Goal: Find specific page/section: Find specific page/section

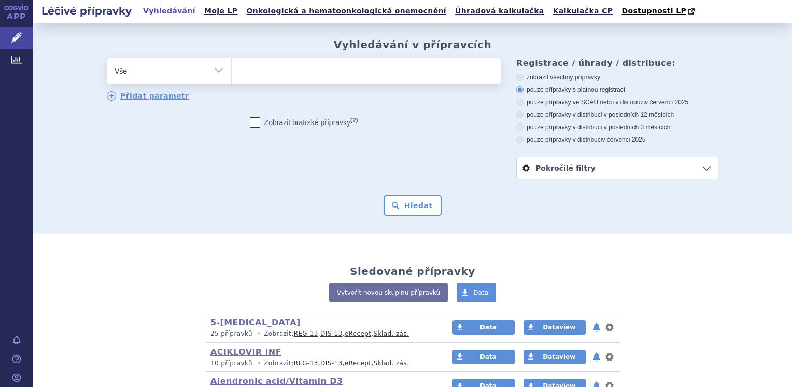
click at [213, 73] on select "Vše Přípravek/SUKL kód MAH VPOIS ATC/Aktivní látka Léková forma Síla" at bounding box center [169, 69] width 124 height 23
select select "filter-atc-group"
click at [107, 59] on select "Vše Přípravek/SUKL kód MAH VPOIS ATC/Aktivní látka Léková forma Síla" at bounding box center [169, 69] width 124 height 23
click at [251, 73] on ul at bounding box center [366, 69] width 269 height 22
click at [232, 73] on select at bounding box center [231, 71] width 1 height 26
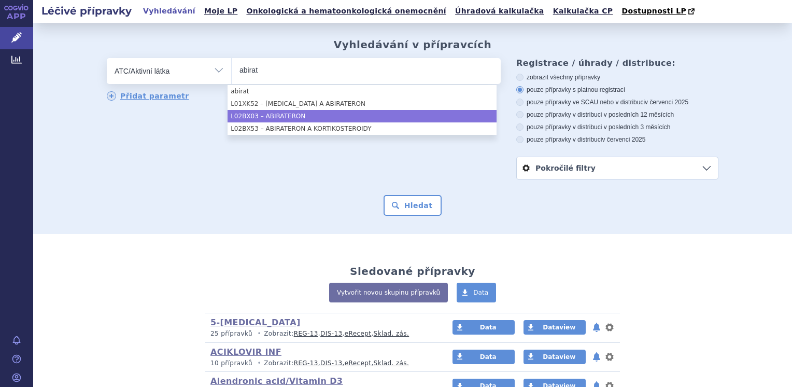
type input "abirat"
select select "L02BX03"
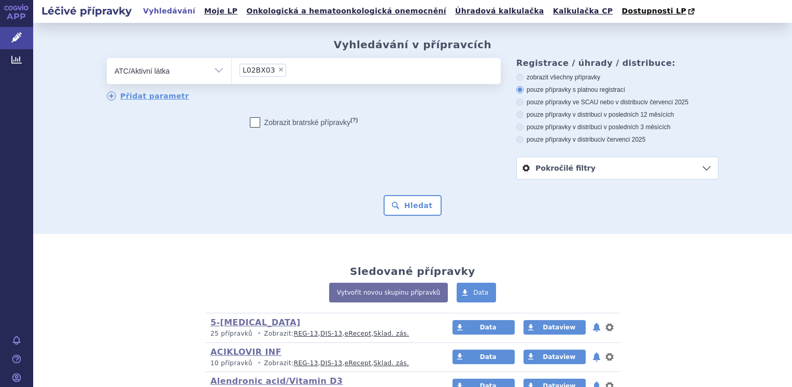
click at [517, 142] on icon at bounding box center [520, 139] width 7 height 7
click at [518, 142] on input "pouze přípravky v distribuci v červenci 2025" at bounding box center [521, 140] width 7 height 7
radio input "true"
click at [416, 200] on button "Hledat" at bounding box center [413, 205] width 59 height 21
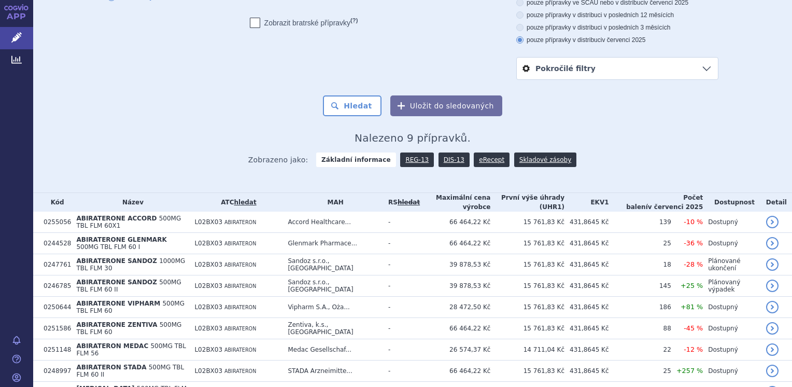
scroll to position [101, 0]
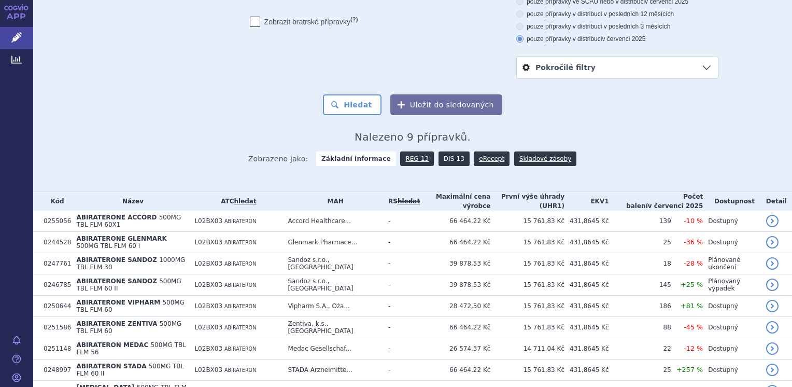
click at [439, 156] on link "DIS-13" at bounding box center [454, 158] width 31 height 15
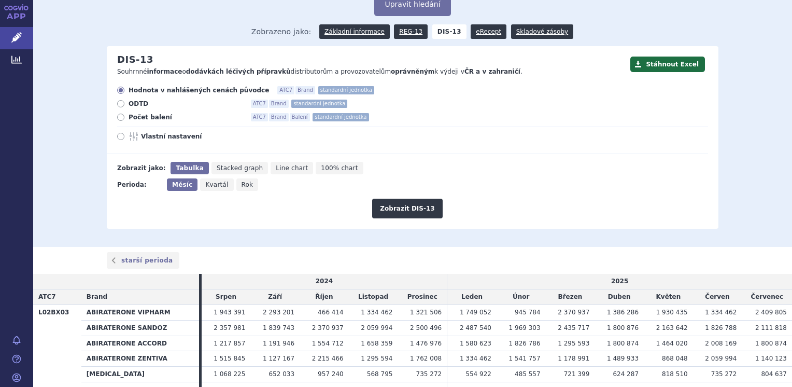
scroll to position [66, 0]
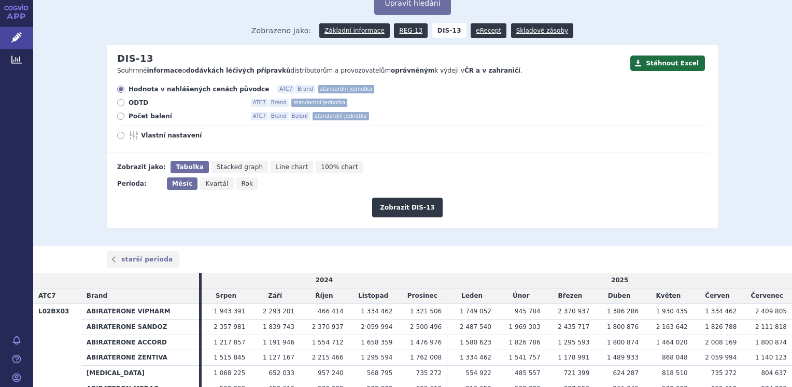
click at [118, 115] on icon at bounding box center [120, 116] width 7 height 7
click at [118, 115] on input "Počet balení ATC7 Brand Balení standardní jednotka" at bounding box center [121, 117] width 7 height 7
radio input "true"
click at [409, 202] on button "Zobrazit DIS-13" at bounding box center [407, 208] width 70 height 20
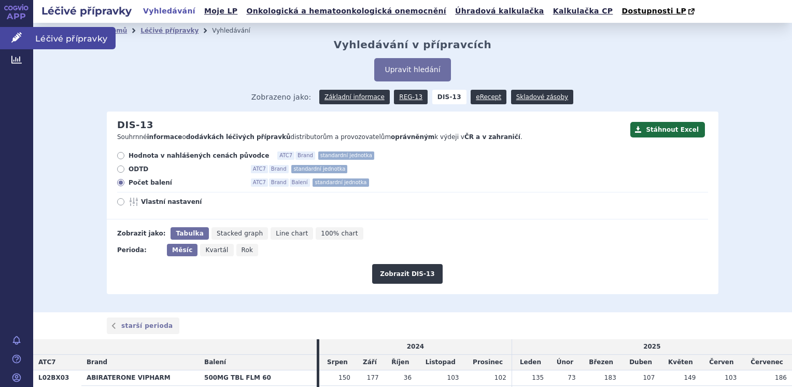
click at [74, 37] on span "Léčivé přípravky" at bounding box center [74, 38] width 82 height 22
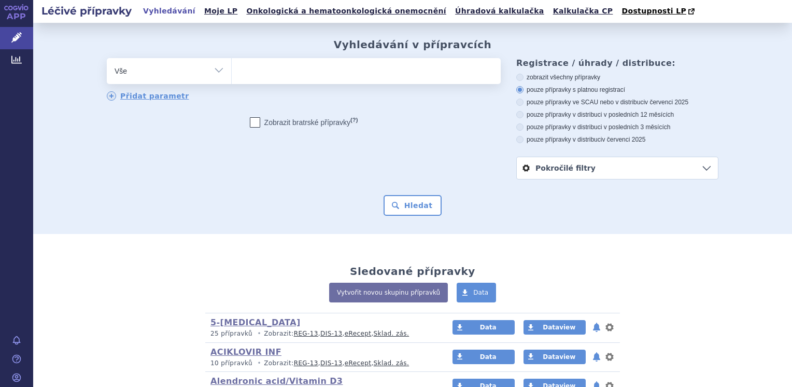
drag, startPoint x: 0, startPoint y: 0, endPoint x: 216, endPoint y: 69, distance: 226.7
click at [216, 69] on select "Vše Přípravek/SUKL kód MAH VPOIS ATC/Aktivní látka Léková forma Síla" at bounding box center [169, 69] width 124 height 23
select select "filter-atc-group"
click at [107, 59] on select "Vše Přípravek/SUKL kód MAH VPOIS ATC/Aktivní látka Léková forma Síla" at bounding box center [169, 69] width 124 height 23
click at [247, 76] on ul at bounding box center [366, 69] width 269 height 22
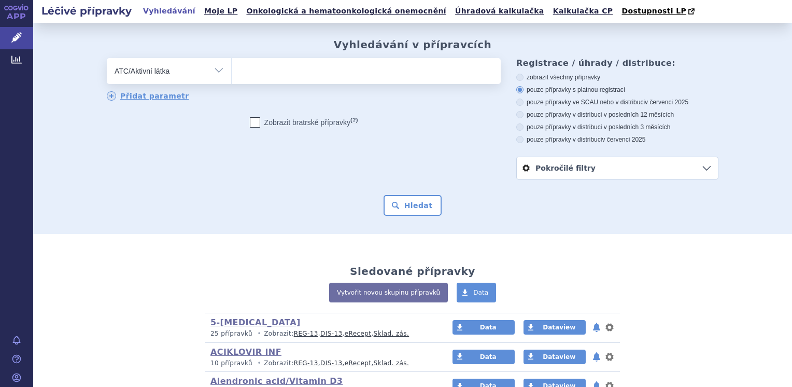
click at [232, 76] on select at bounding box center [231, 71] width 1 height 26
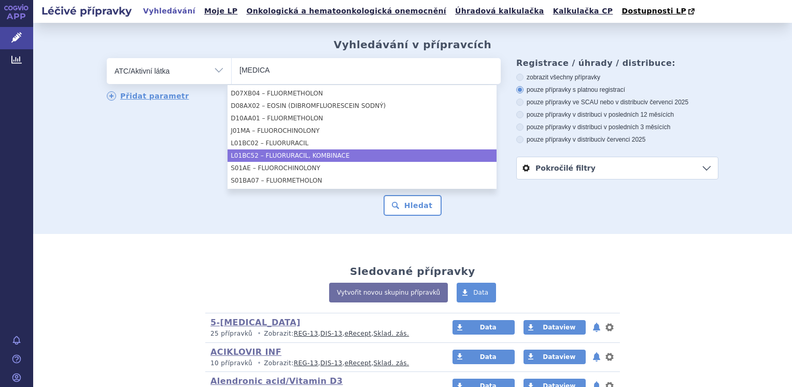
scroll to position [239, 0]
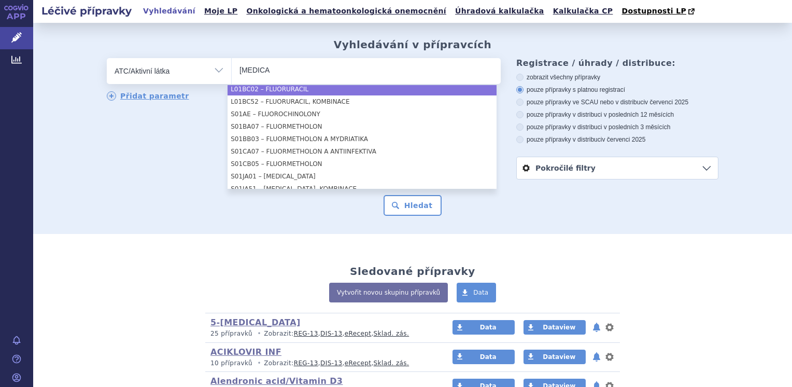
type input "[MEDICAL_DATA]"
select select "L01BC02"
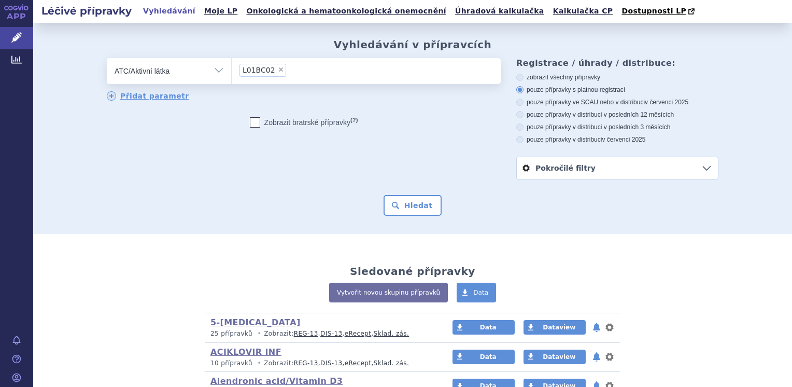
click at [518, 140] on icon at bounding box center [520, 139] width 7 height 7
click at [518, 140] on input "pouze přípravky v distribuci v červenci 2025" at bounding box center [521, 140] width 7 height 7
radio input "true"
click at [417, 204] on button "Hledat" at bounding box center [413, 205] width 59 height 21
